Goal: Transaction & Acquisition: Obtain resource

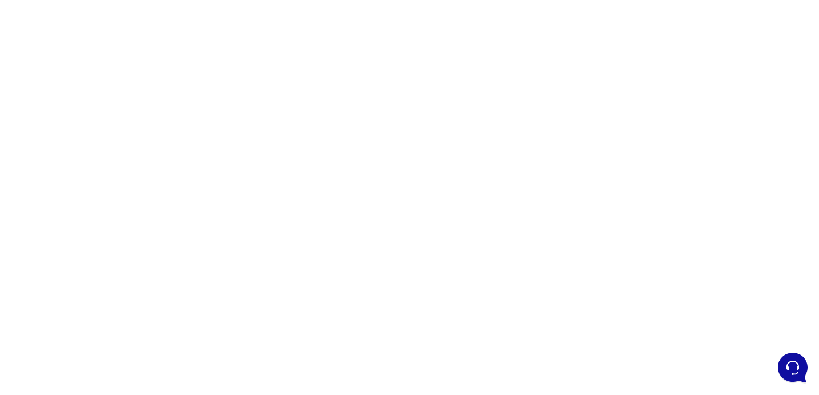
scroll to position [92, 0]
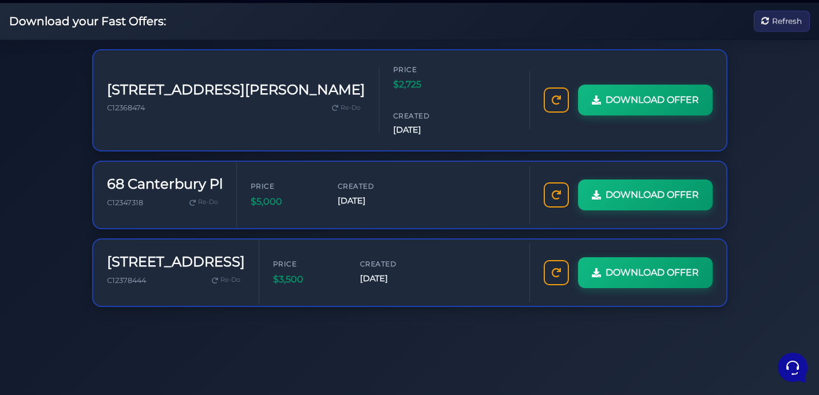
scroll to position [81, 0]
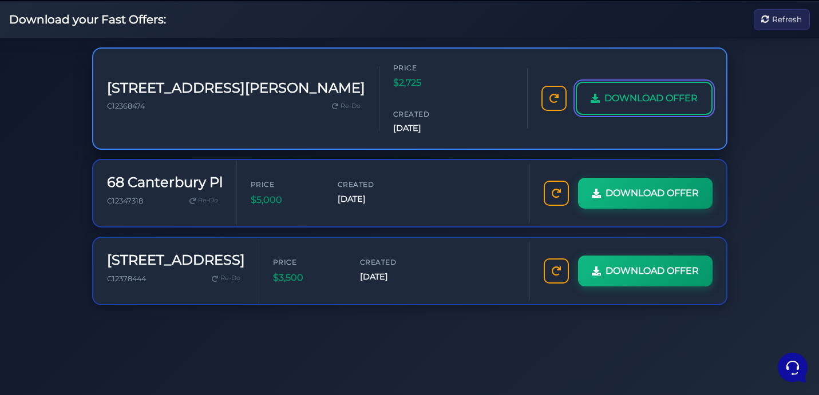
click at [641, 91] on link "DOWNLOAD OFFER" at bounding box center [644, 98] width 137 height 33
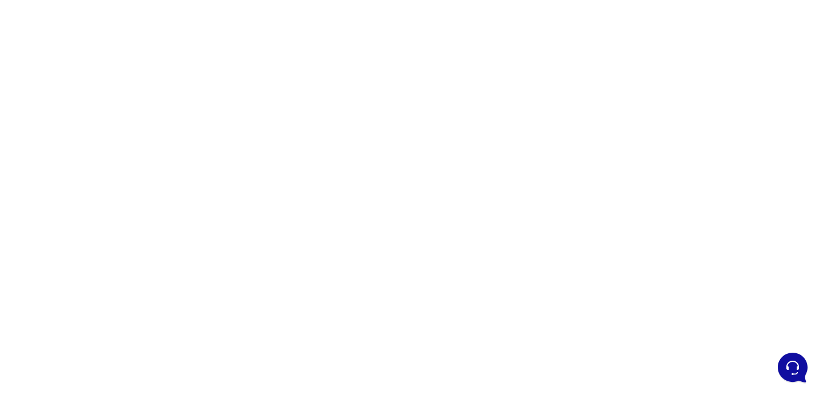
scroll to position [100, 0]
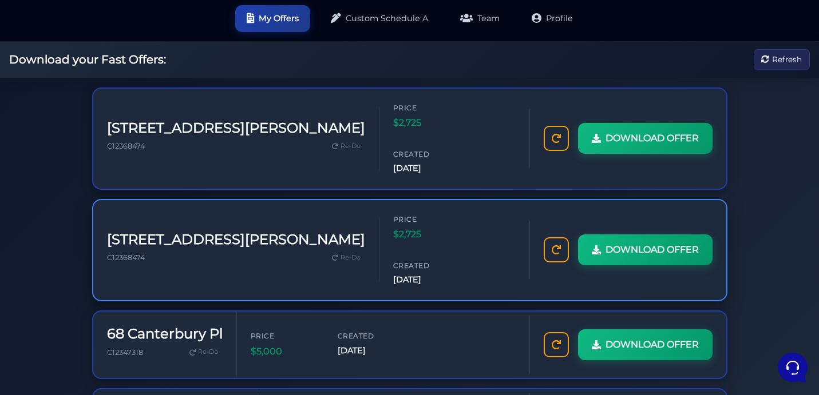
scroll to position [38, 0]
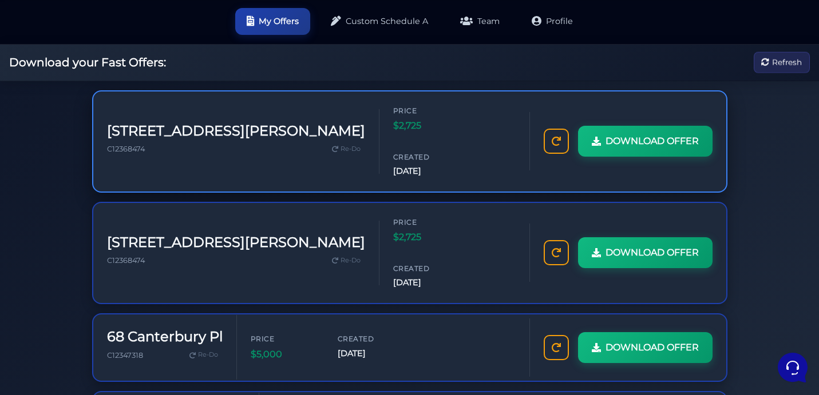
click at [429, 117] on div "Price $2,725 Created [DATE]" at bounding box center [454, 141] width 122 height 73
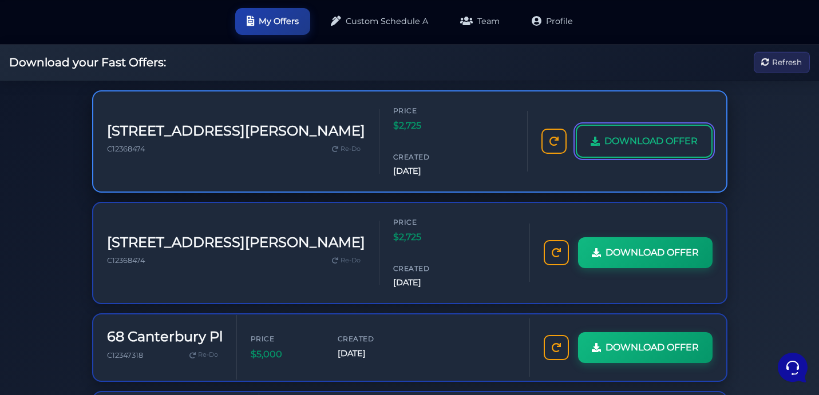
click at [632, 125] on link "DOWNLOAD OFFER" at bounding box center [644, 141] width 137 height 33
